Goal: Information Seeking & Learning: Find specific fact

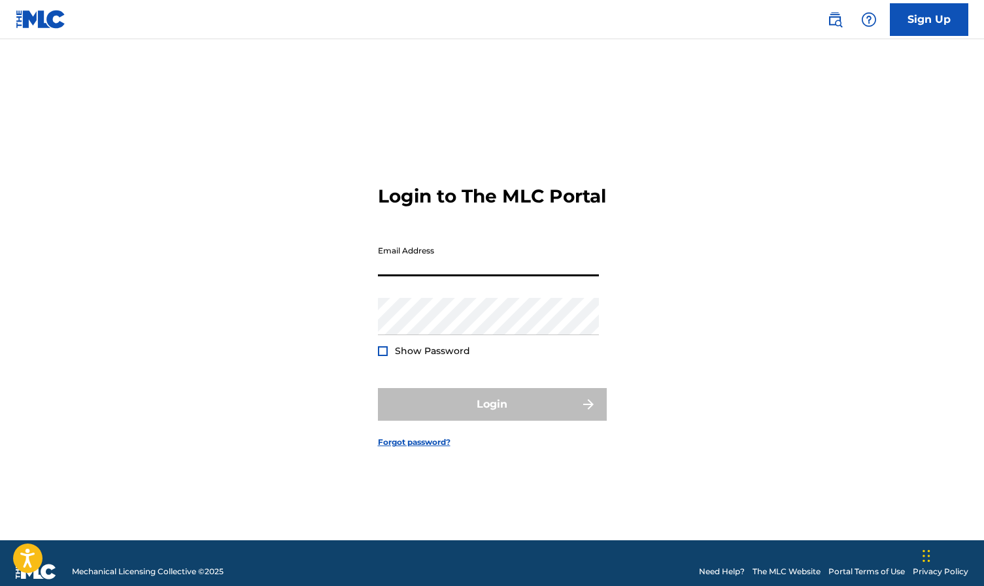
type input "[EMAIL_ADDRESS][DOMAIN_NAME]"
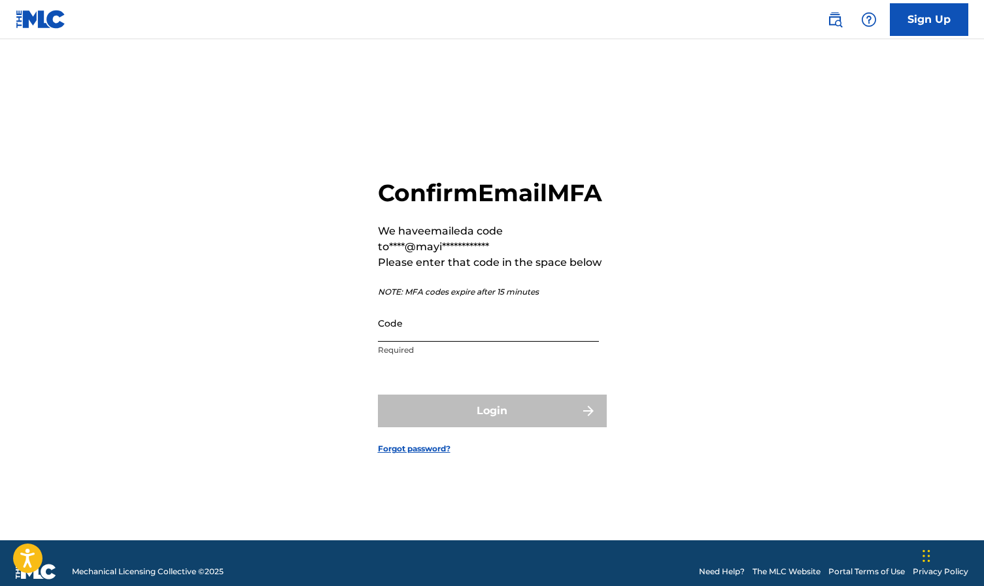
click at [454, 342] on input "Code" at bounding box center [488, 323] width 221 height 37
click at [458, 342] on input "Code" at bounding box center [488, 323] width 221 height 37
type input "808888"
click at [492, 426] on button "Login" at bounding box center [492, 411] width 229 height 33
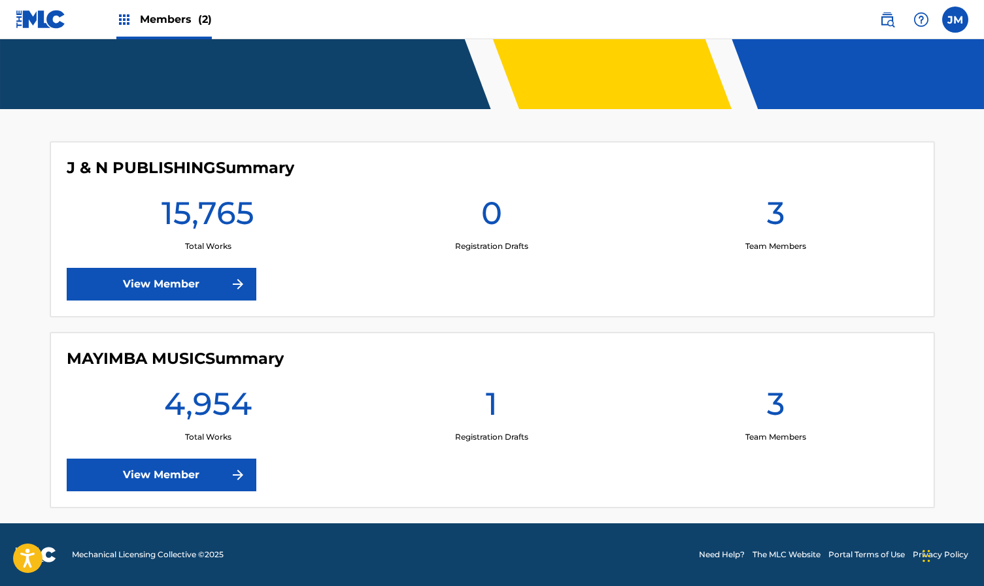
scroll to position [250, 0]
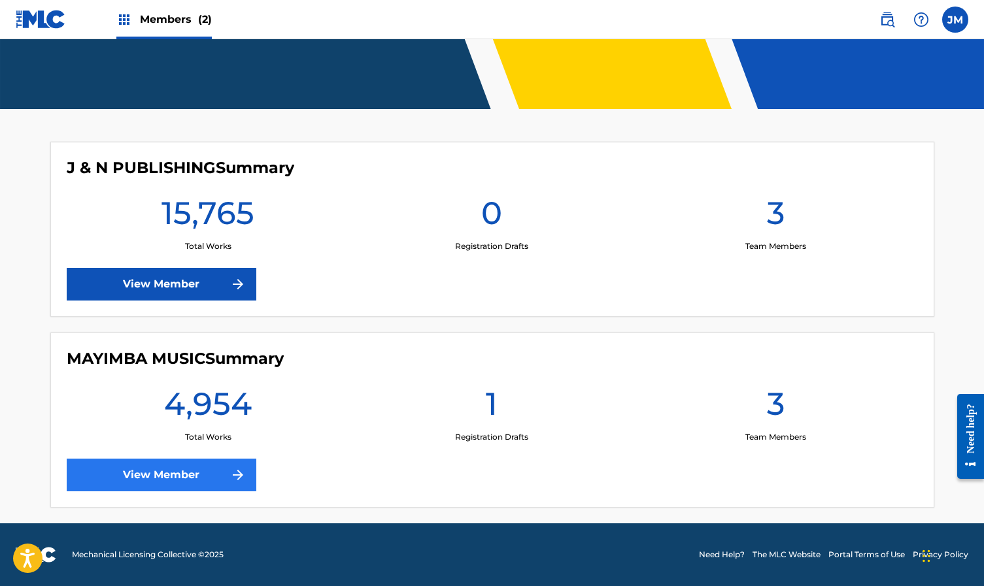
click at [169, 473] on link "View Member" at bounding box center [162, 475] width 190 height 33
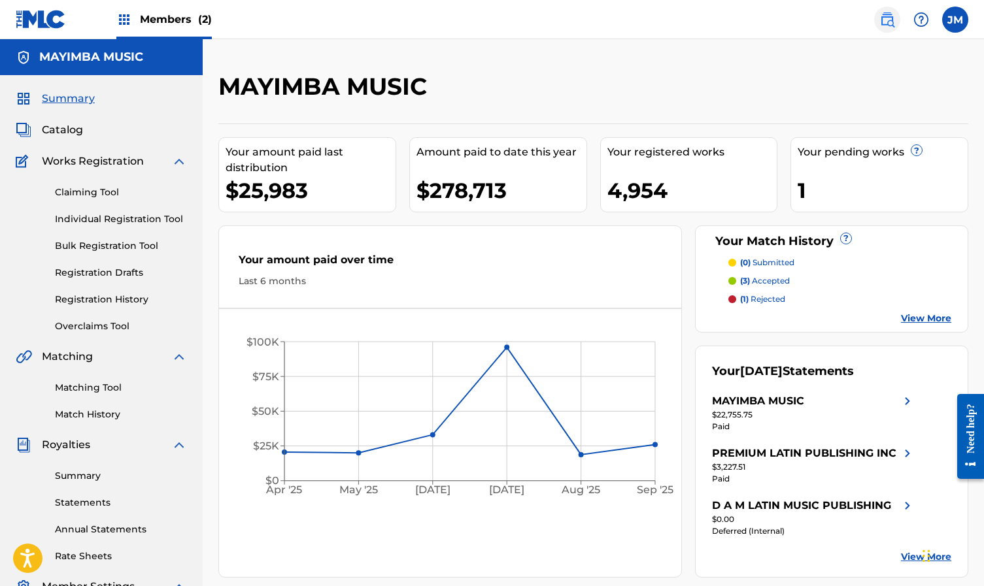
click at [886, 14] on img at bounding box center [887, 20] width 16 height 16
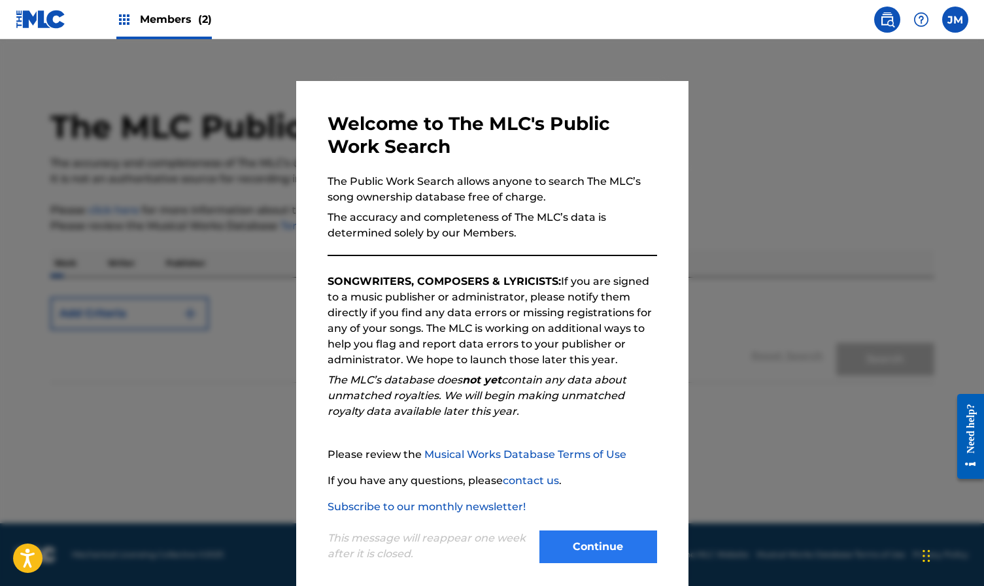
click at [603, 554] on button "Continue" at bounding box center [598, 547] width 118 height 33
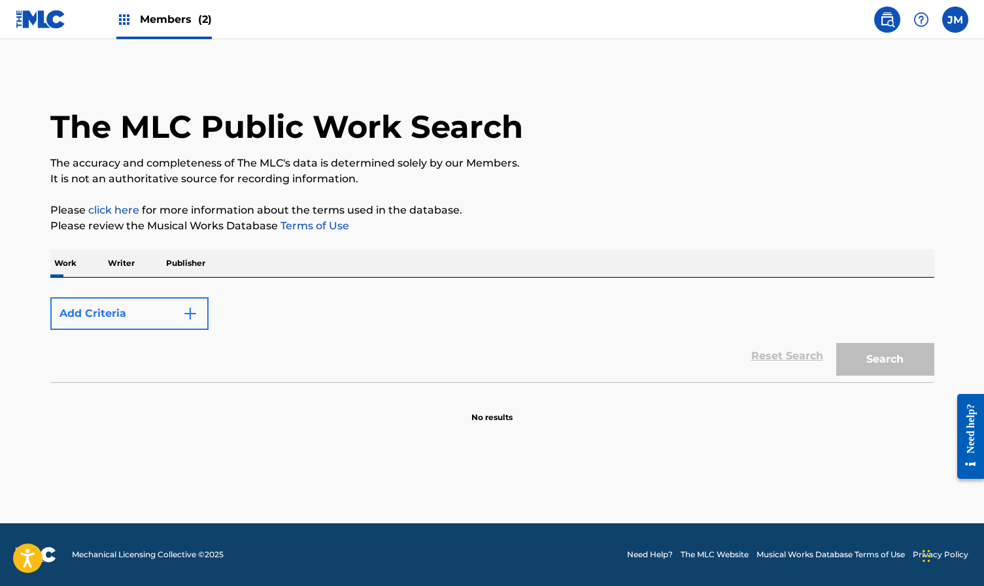
click at [136, 322] on button "Add Criteria" at bounding box center [129, 313] width 158 height 33
click at [149, 311] on button "Add Criteria" at bounding box center [129, 313] width 158 height 33
click at [290, 308] on div "Add Criteria" at bounding box center [492, 313] width 884 height 33
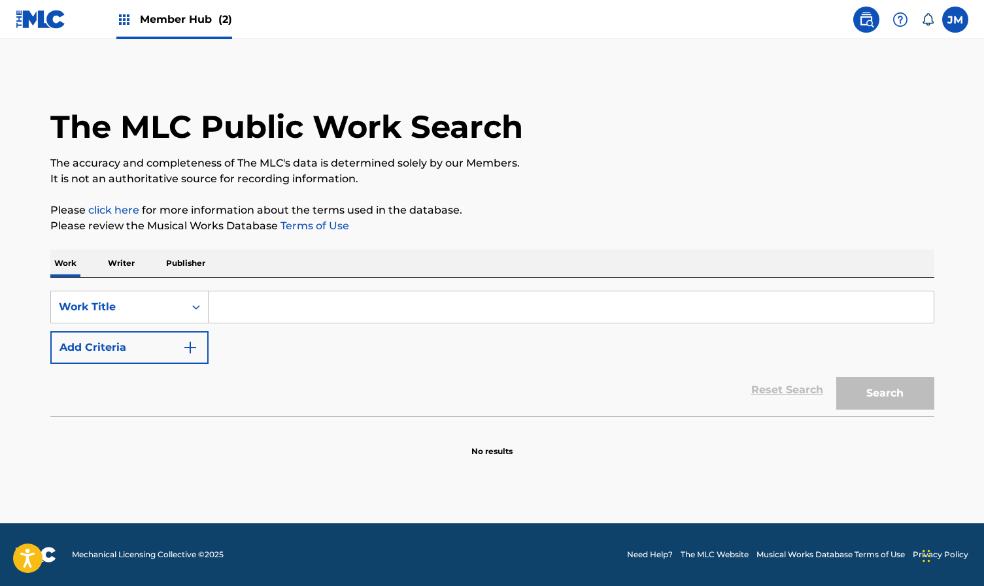
click at [271, 299] on input "Search Form" at bounding box center [571, 307] width 725 height 31
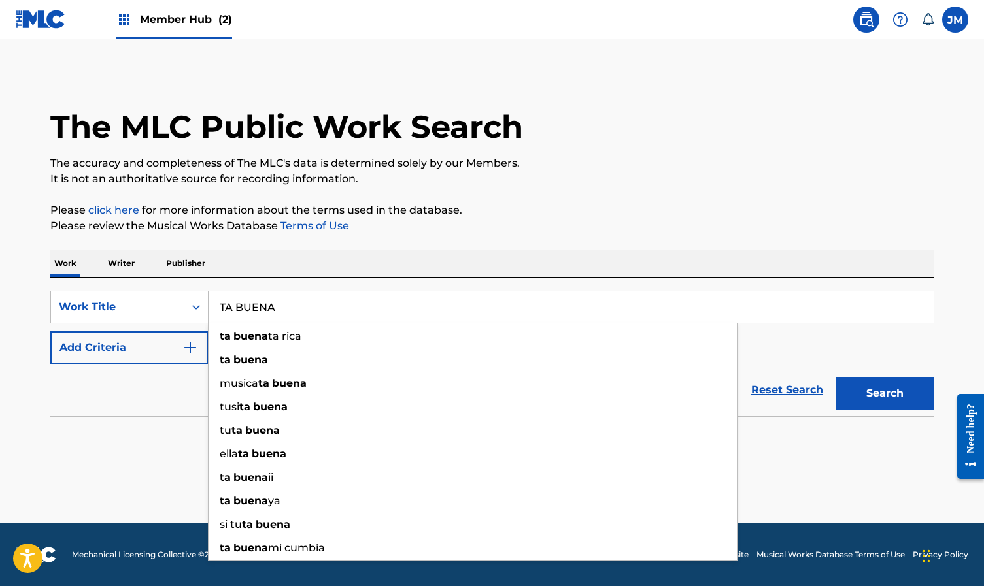
type input "TA BUENA"
click at [884, 394] on button "Search" at bounding box center [885, 393] width 98 height 33
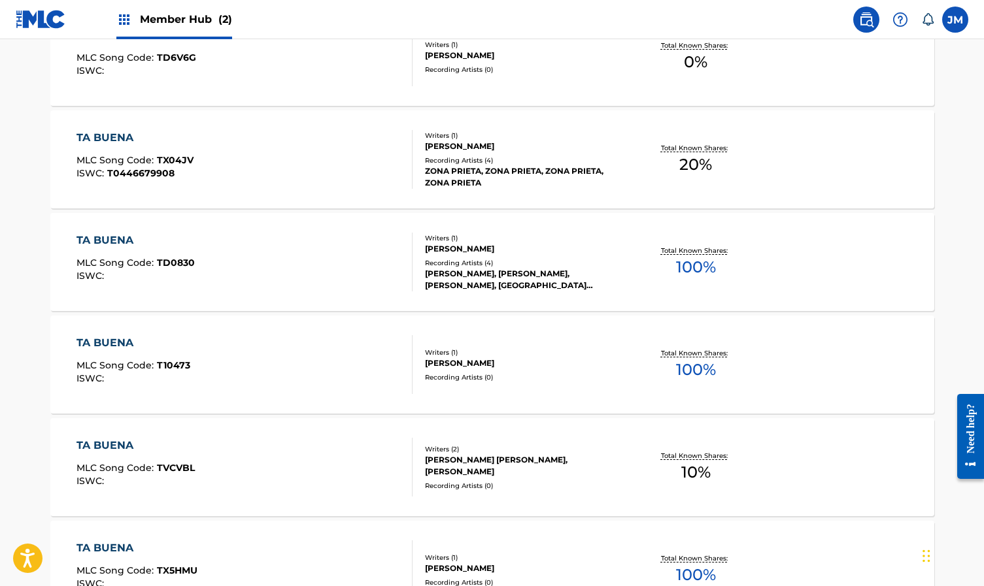
scroll to position [537, 0]
click at [858, 245] on div "TA BUENA MLC Song Code : TD0830 ISWC : Writers ( 1 ) [PERSON_NAME] Recording Ar…" at bounding box center [492, 261] width 884 height 98
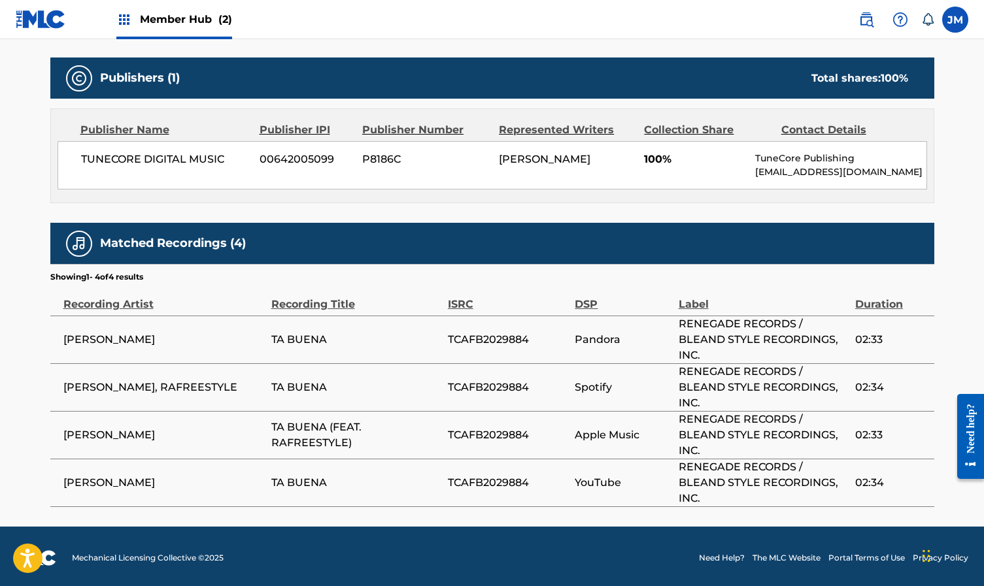
scroll to position [553, 0]
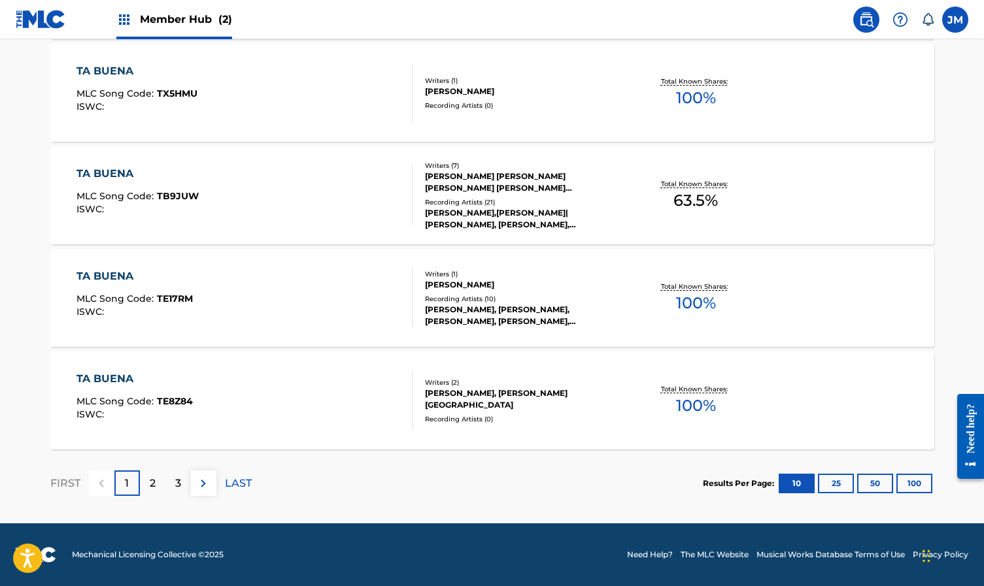
scroll to position [1014, 0]
click at [156, 486] on div "2" at bounding box center [152, 483] width 25 height 25
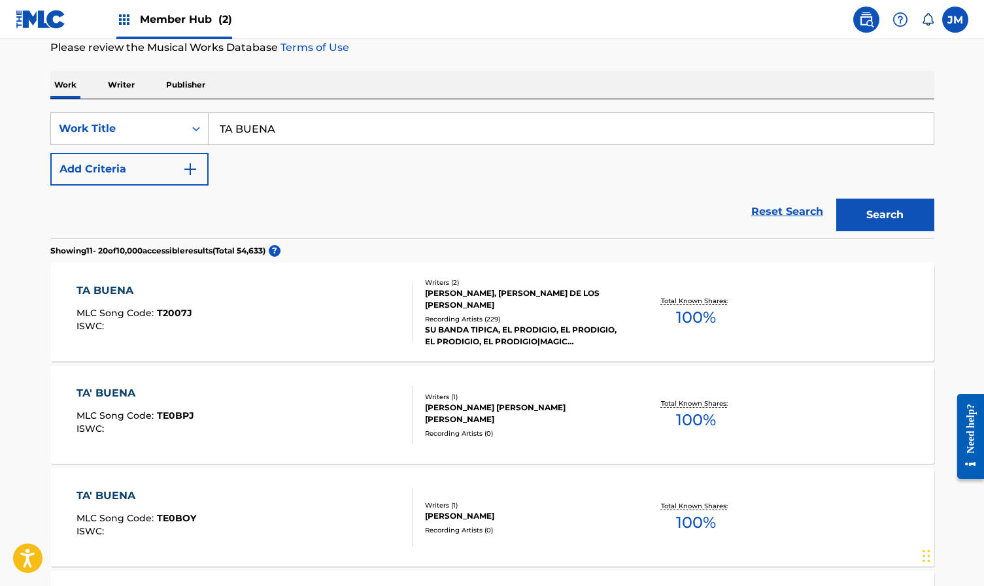
scroll to position [180, 0]
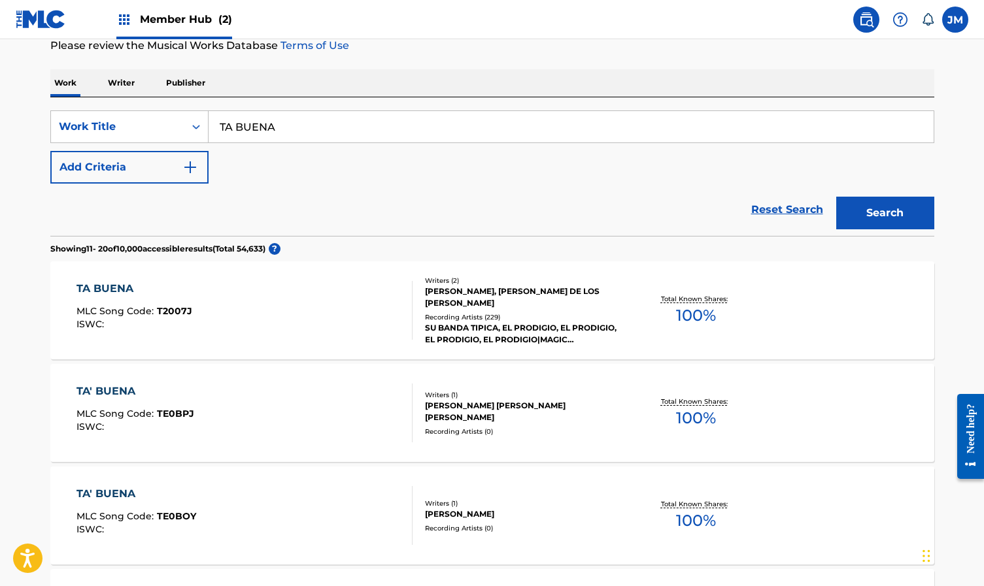
click at [832, 296] on div "TA BUENA MLC Song Code : T2007J ISWC : Writers ( 2 ) [PERSON_NAME], [PERSON_NAM…" at bounding box center [492, 310] width 884 height 98
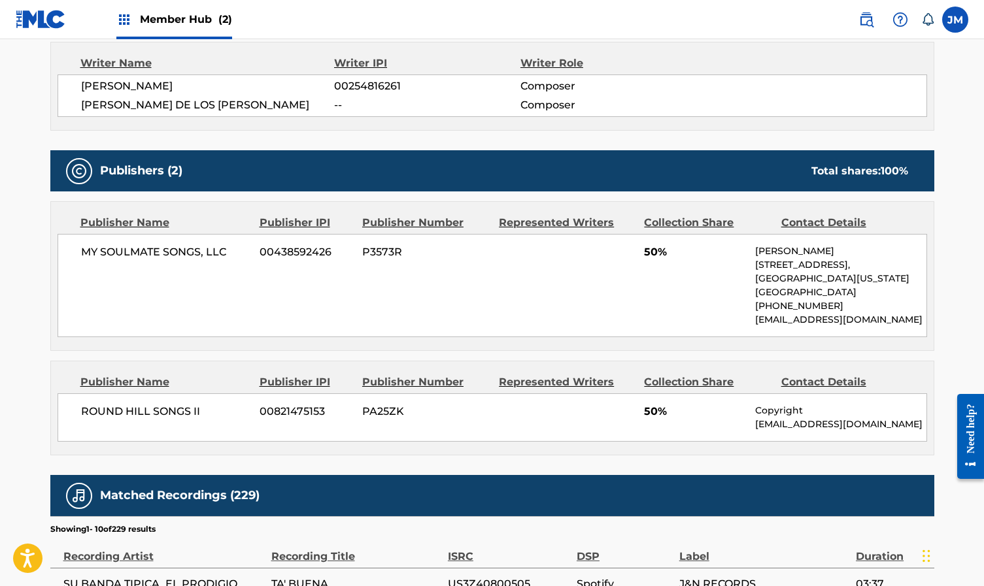
scroll to position [495, 0]
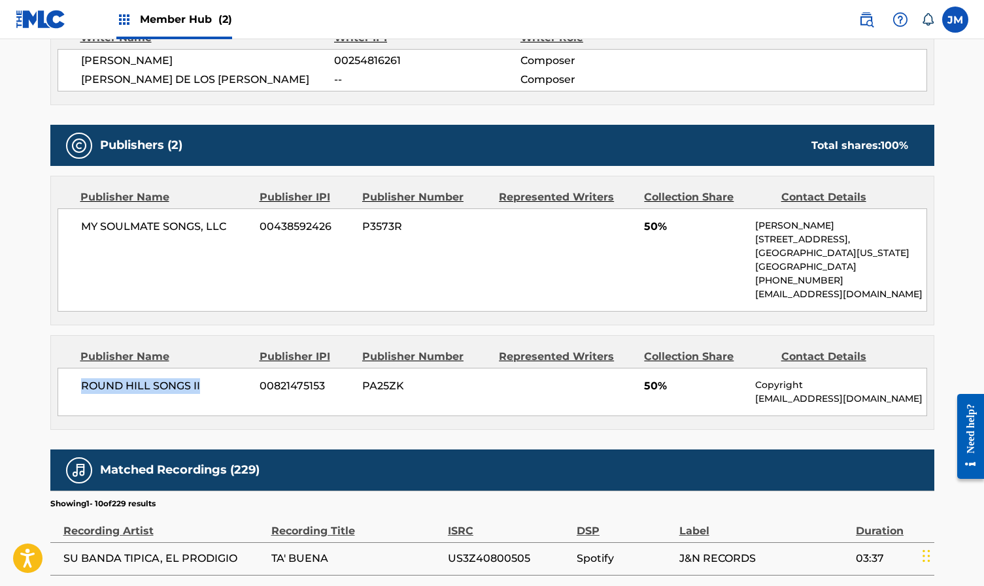
drag, startPoint x: 81, startPoint y: 394, endPoint x: 203, endPoint y: 397, distance: 121.6
click at [203, 394] on span "ROUND HILL SONGS II" at bounding box center [165, 386] width 169 height 16
copy span "ROUND HILL SONGS II"
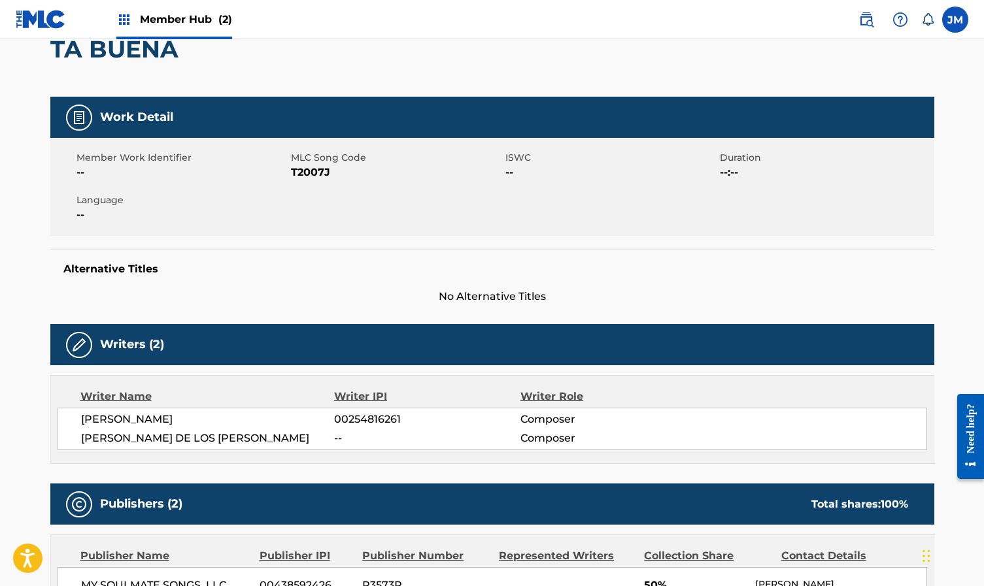
scroll to position [78, 0]
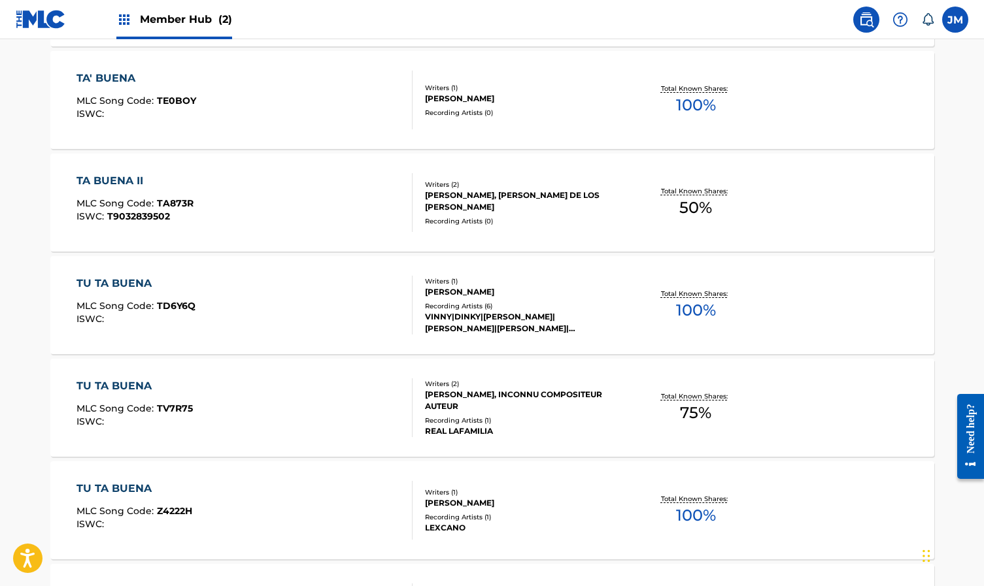
scroll to position [586, 0]
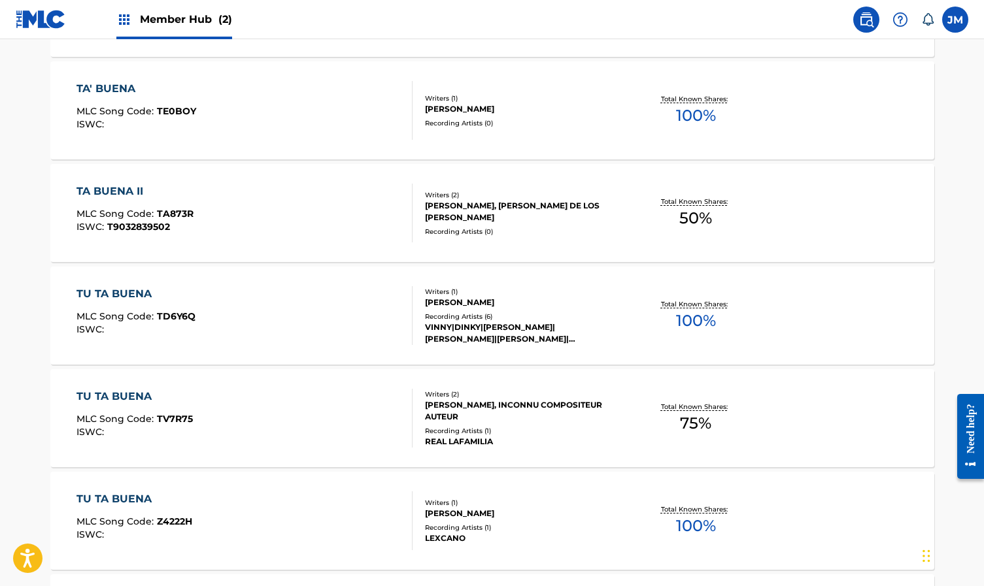
click at [135, 192] on div "TA BUENA II" at bounding box center [134, 192] width 117 height 16
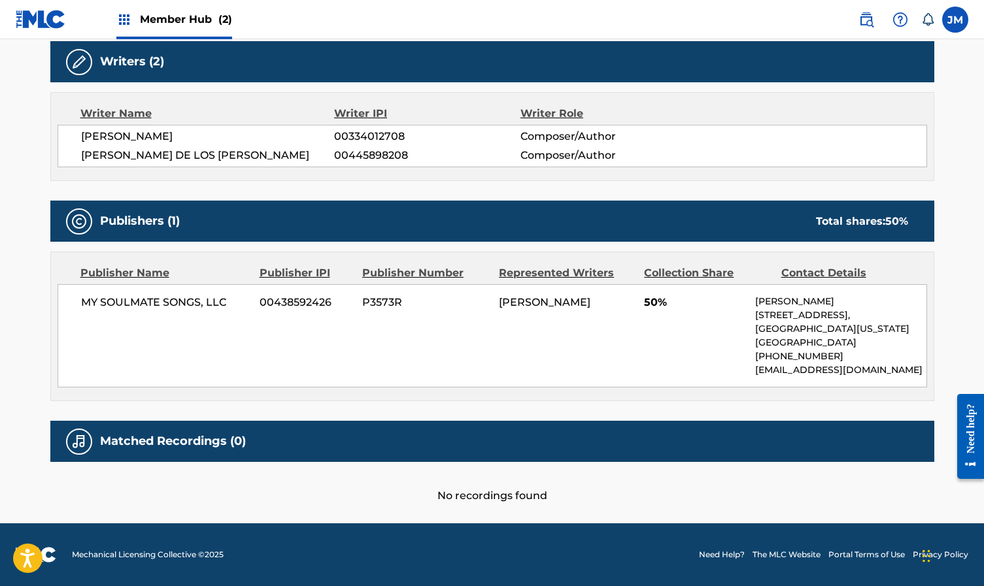
scroll to position [431, 0]
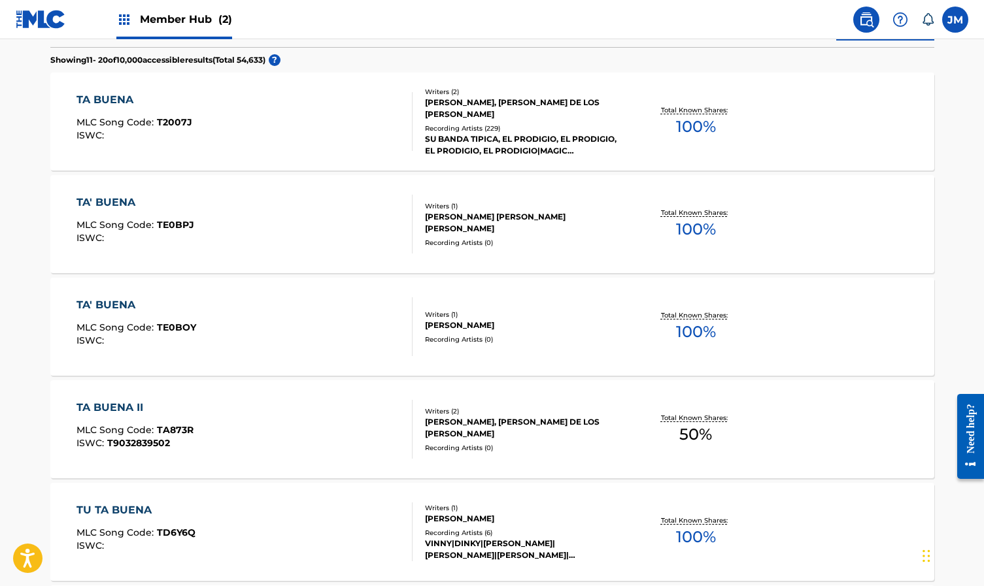
scroll to position [326, 0]
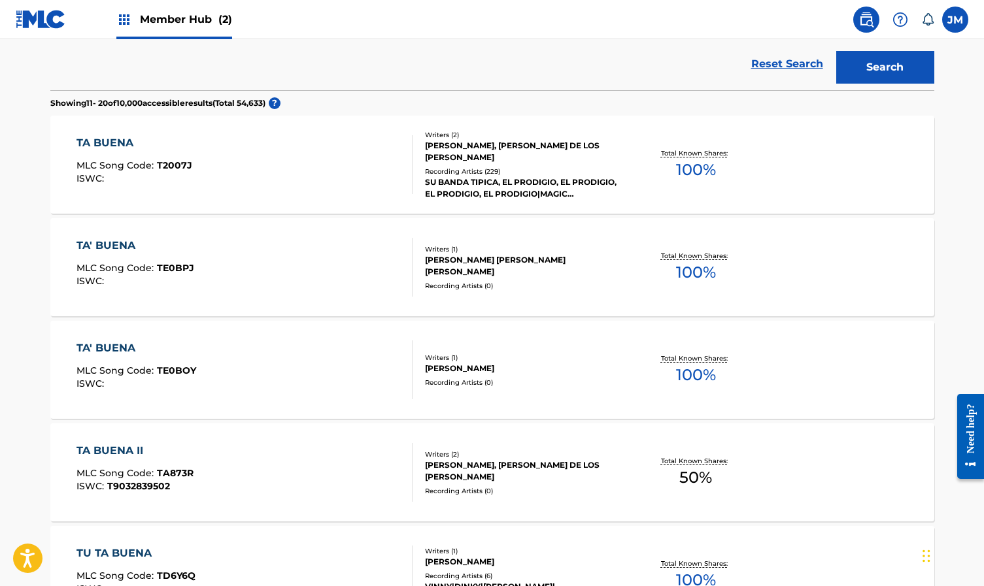
click at [144, 367] on span "MLC Song Code :" at bounding box center [116, 371] width 80 height 12
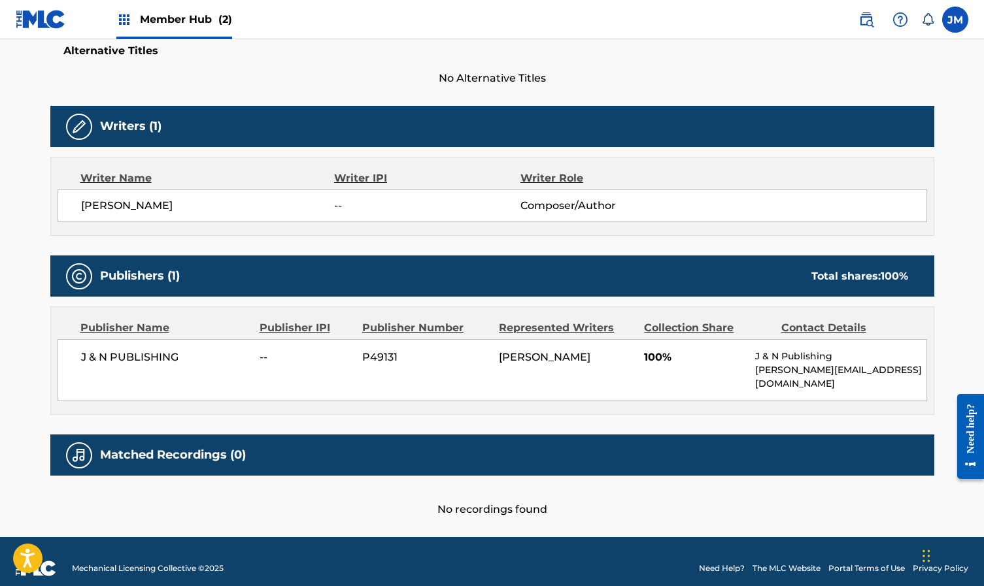
scroll to position [354, 0]
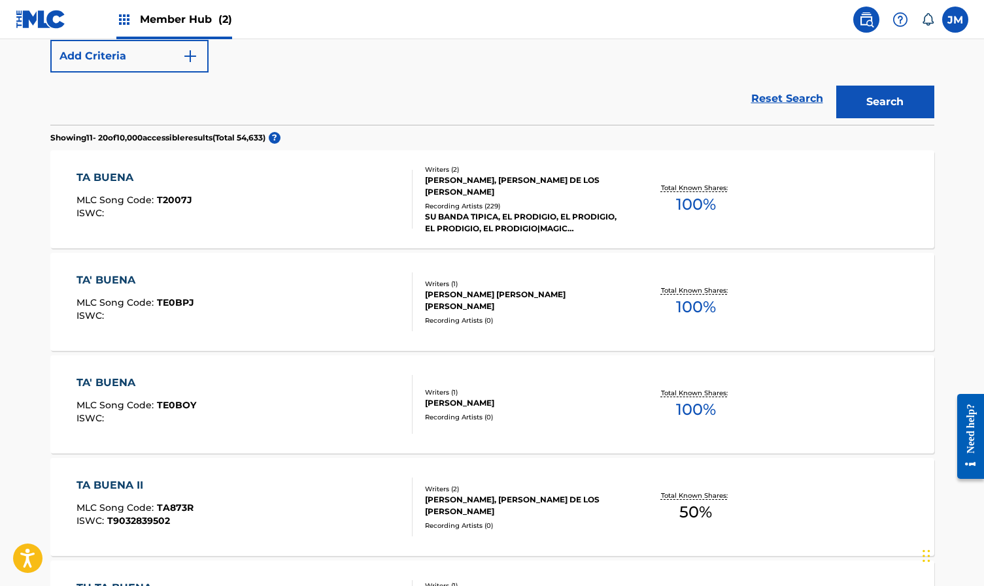
scroll to position [289, 0]
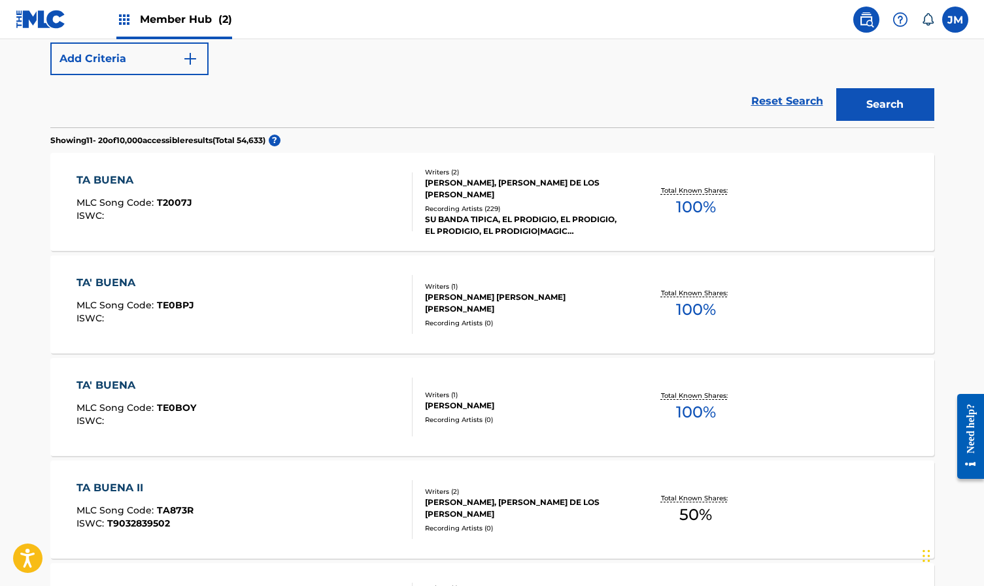
click at [475, 207] on div "Recording Artists ( 229 )" at bounding box center [523, 209] width 197 height 10
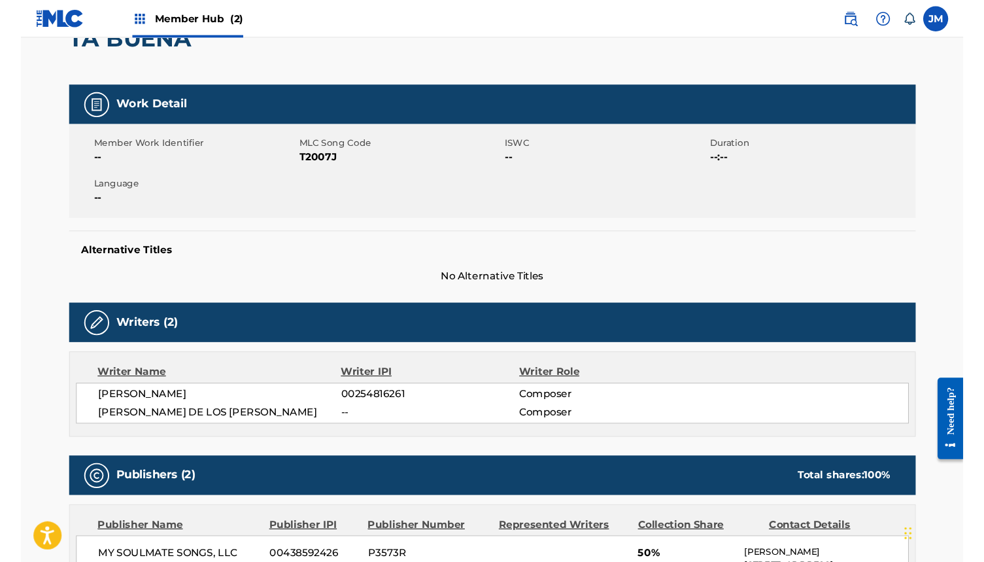
scroll to position [207, 0]
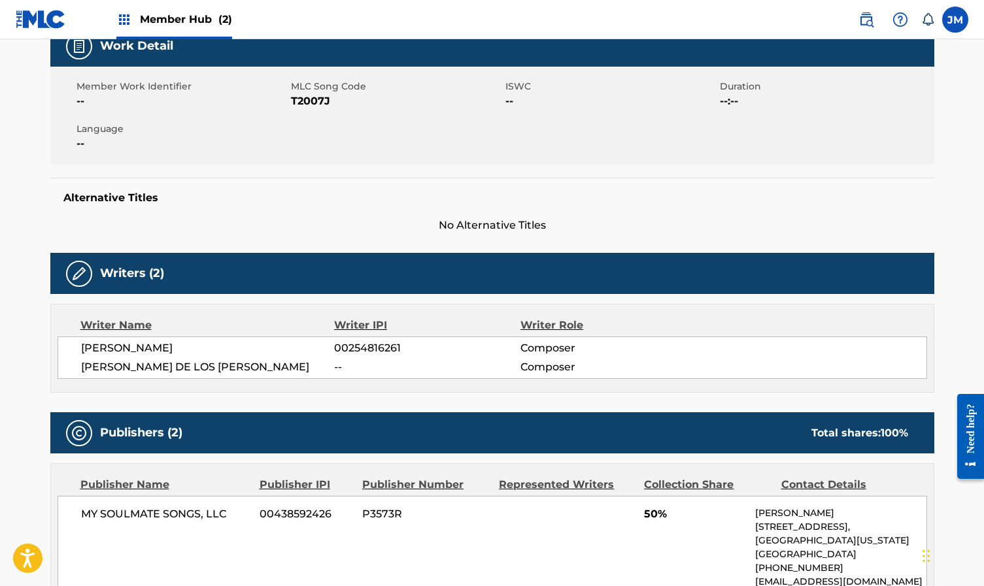
click at [314, 103] on span "T2007J" at bounding box center [396, 101] width 211 height 16
copy span "T2007J"
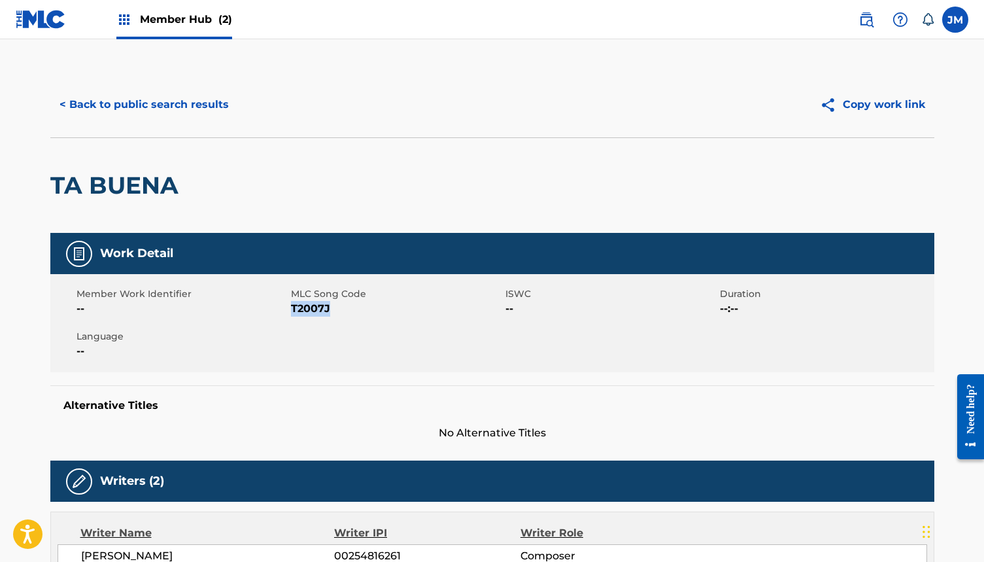
scroll to position [0, 0]
click at [35, 32] on link at bounding box center [41, 19] width 50 height 39
